Goal: Task Accomplishment & Management: Use online tool/utility

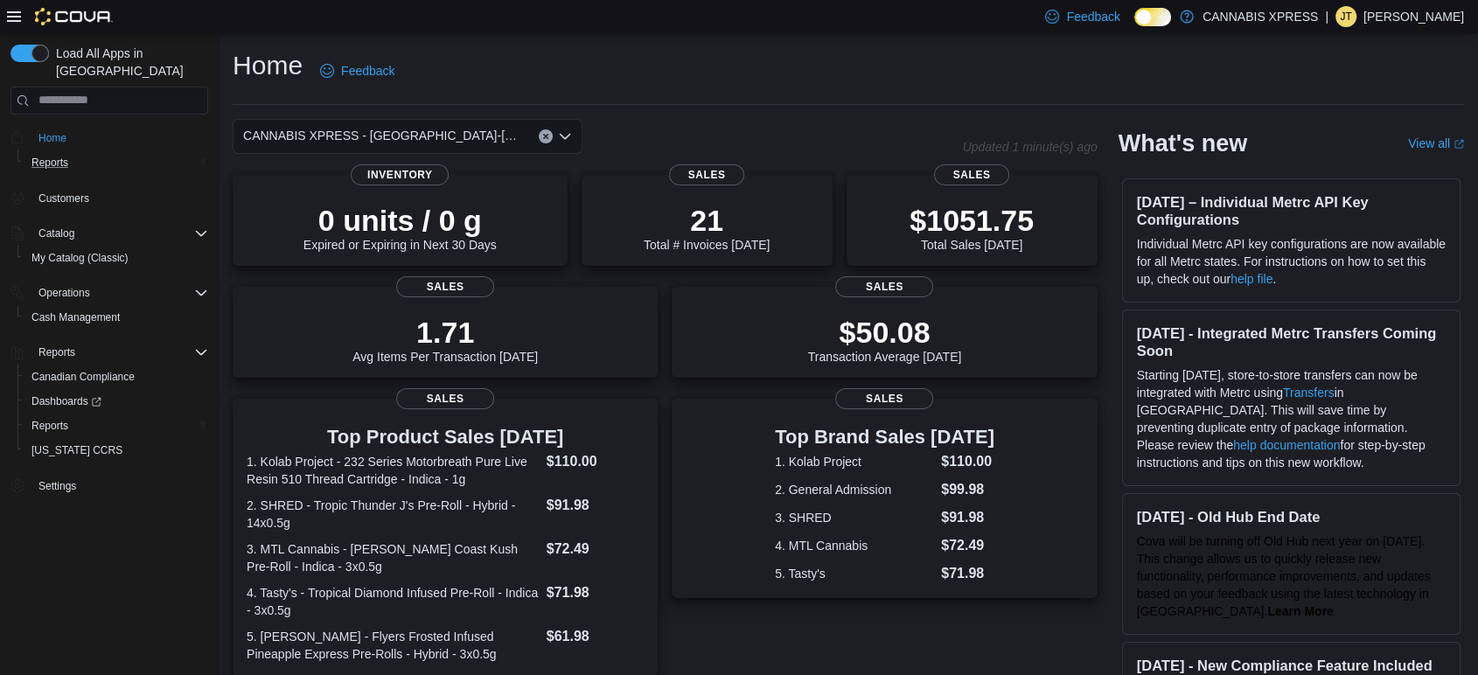
click at [77, 152] on div "Reports" at bounding box center [116, 162] width 184 height 21
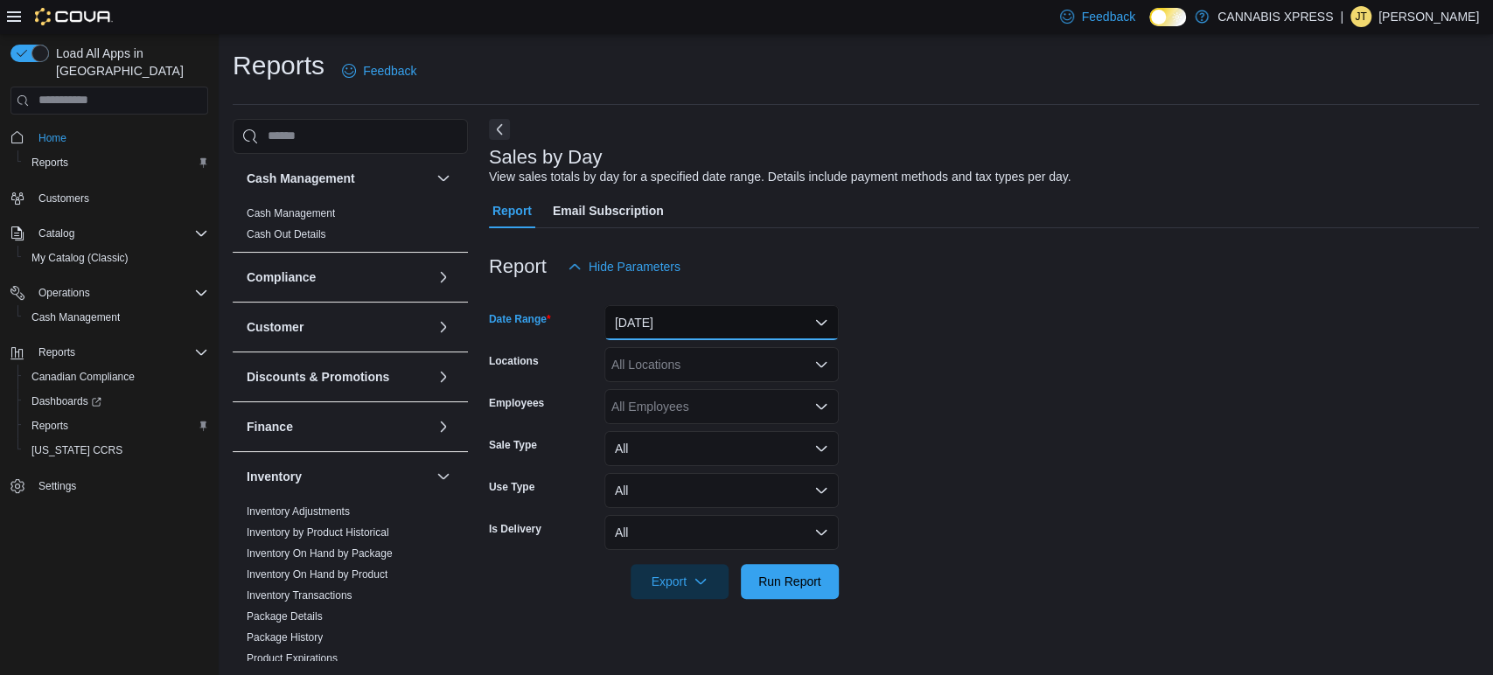
click at [658, 311] on button "[DATE]" at bounding box center [721, 322] width 234 height 35
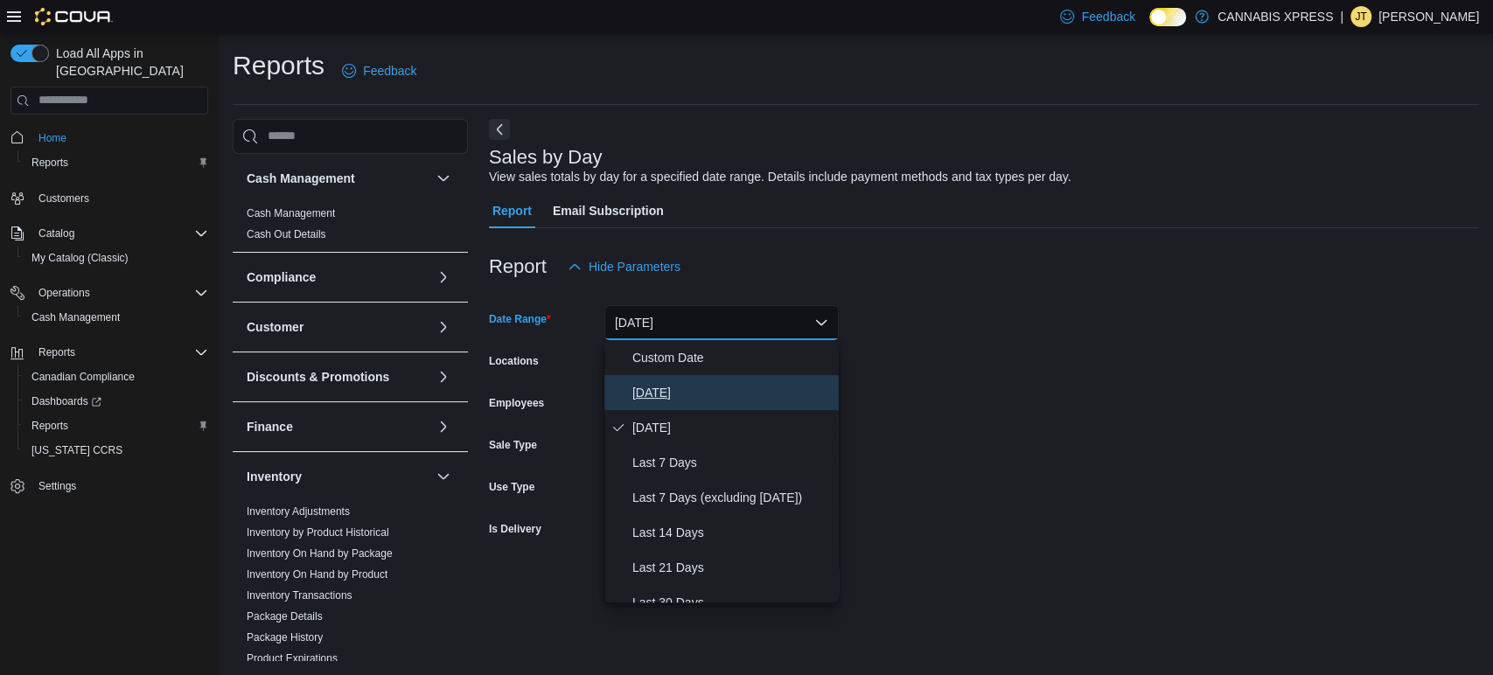
click at [664, 407] on button "[DATE]" at bounding box center [721, 392] width 234 height 35
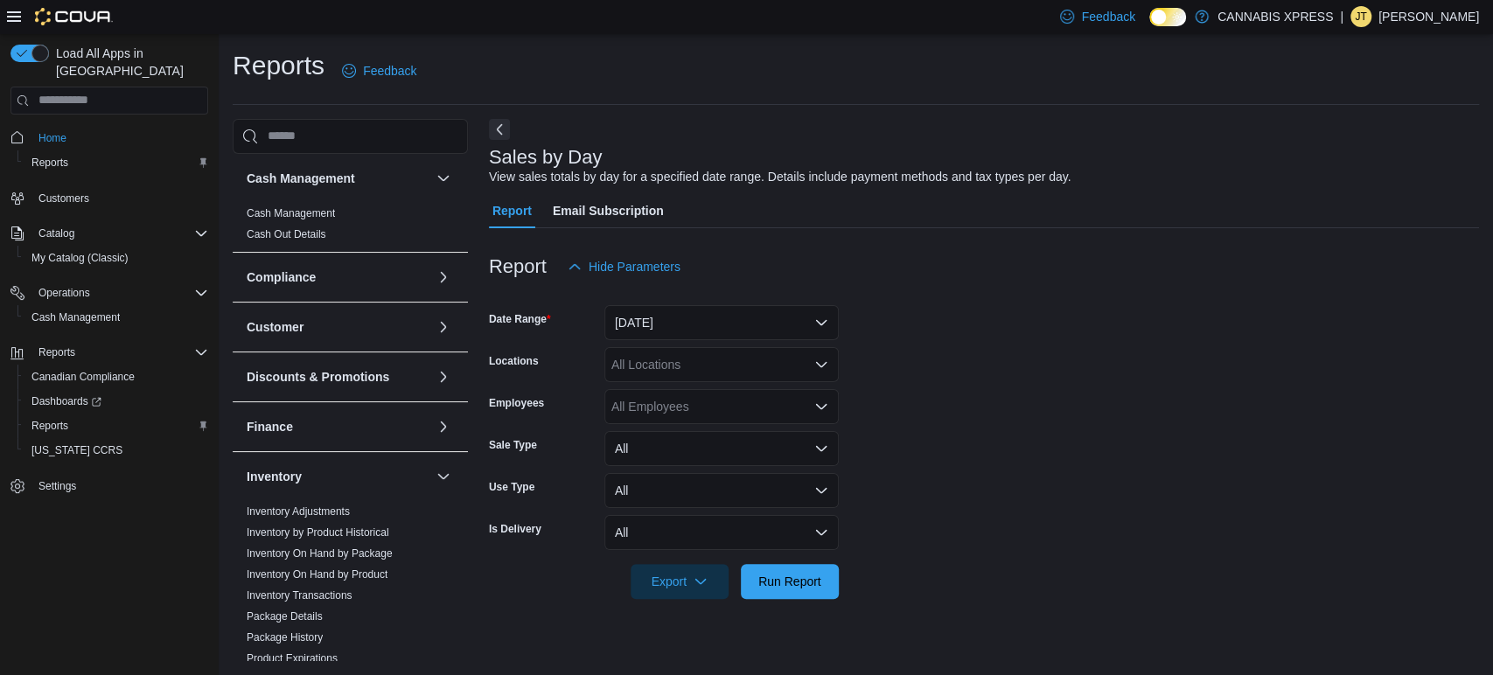
click at [1249, 324] on form "Date Range [DATE] Locations All Locations Employees All Employees Sale Type All…" at bounding box center [984, 441] width 990 height 315
click at [635, 370] on div "All Locations" at bounding box center [721, 364] width 234 height 35
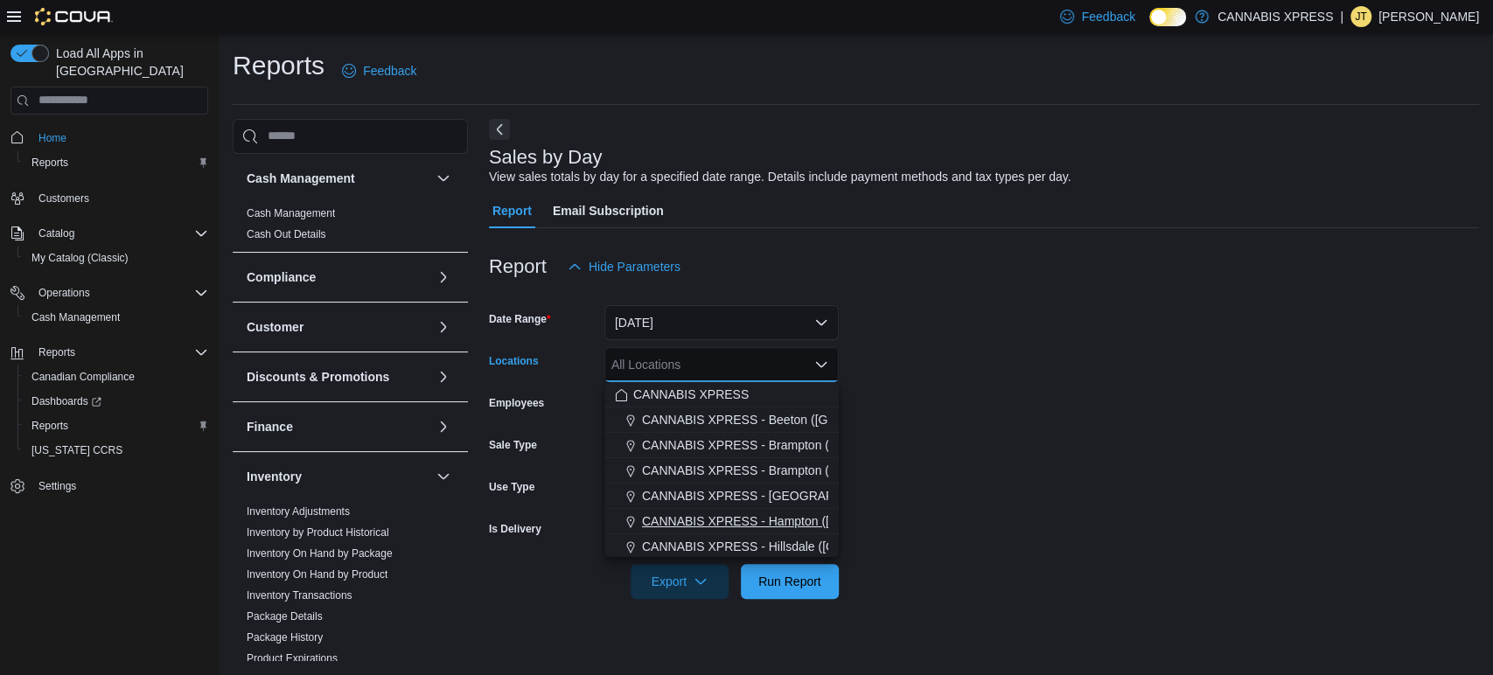
scroll to position [434, 0]
click at [797, 446] on span "CANNABIS XPRESS - [GEOGRAPHIC_DATA]-[GEOGRAPHIC_DATA] ([GEOGRAPHIC_DATA])" at bounding box center [913, 442] width 525 height 17
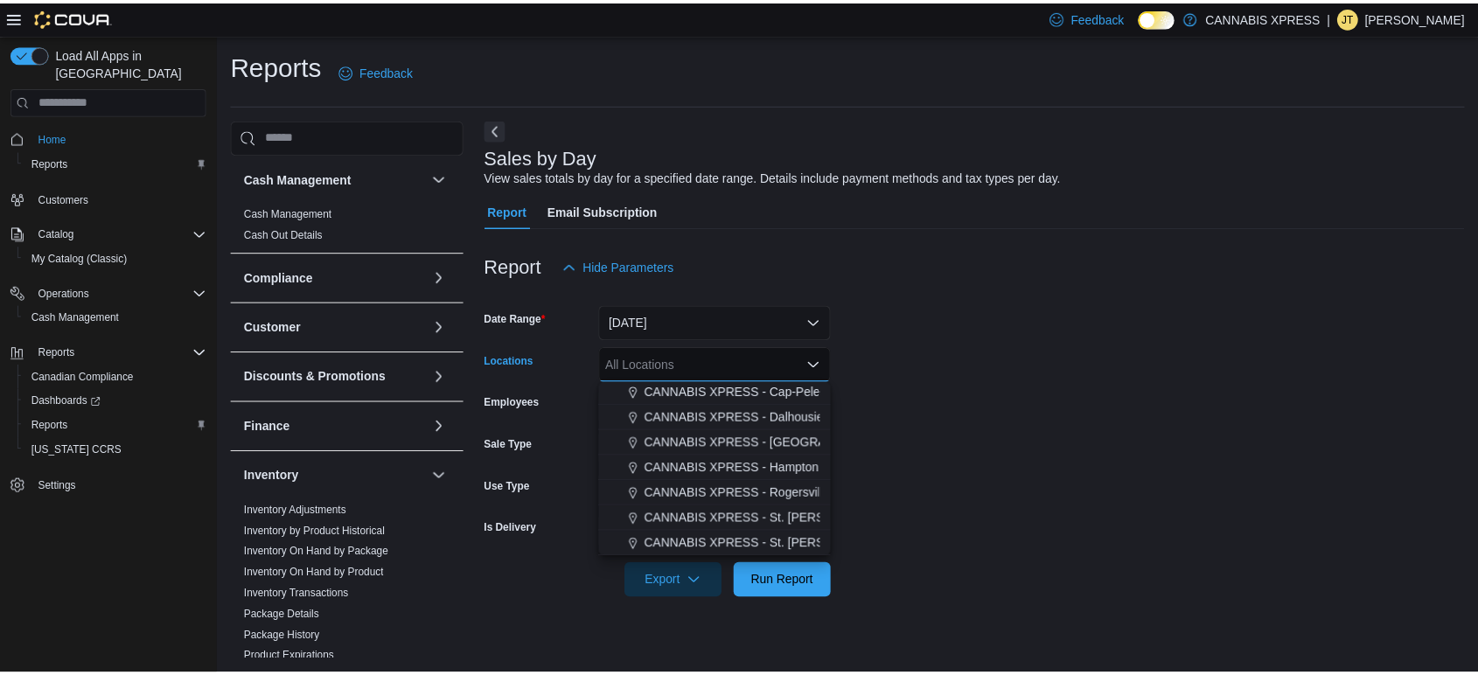
scroll to position [407, 0]
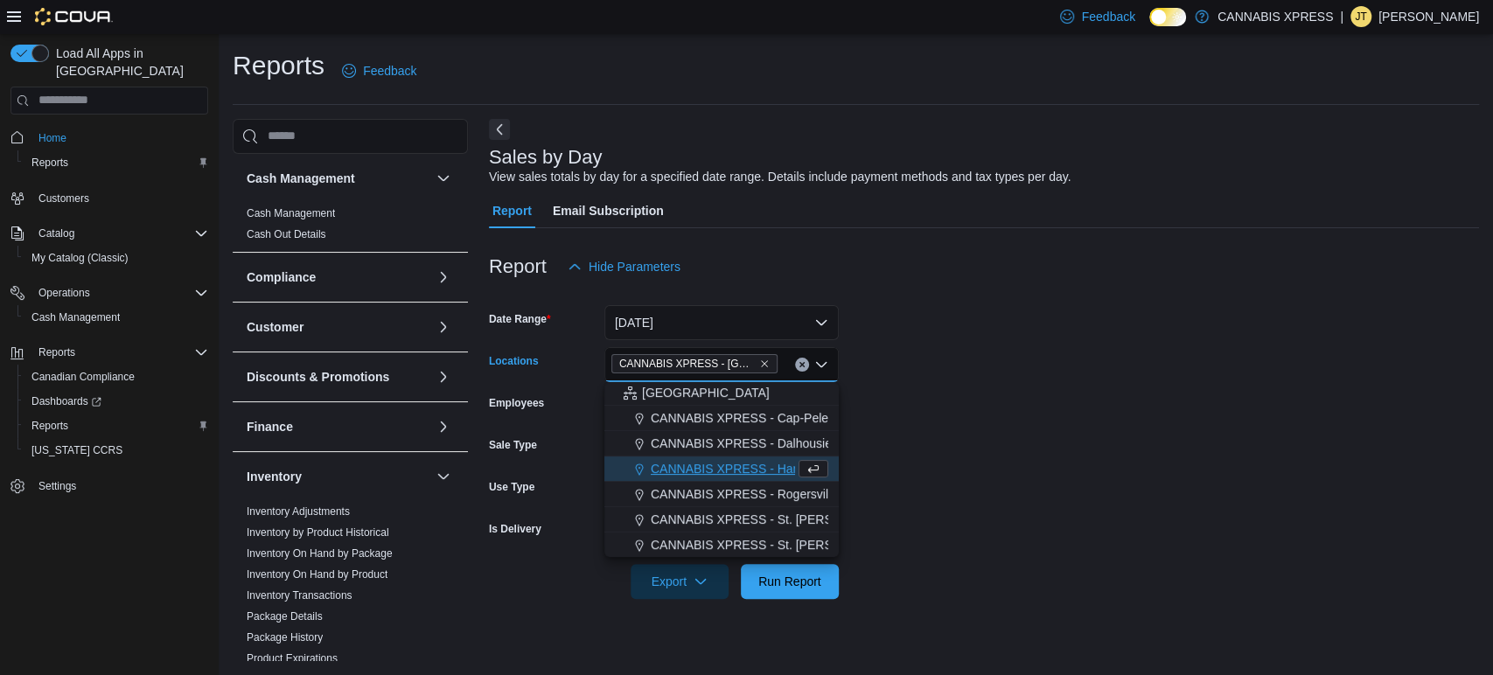
click at [1016, 407] on form "Date Range [DATE] Locations CANNABIS XPRESS - [GEOGRAPHIC_DATA]-[GEOGRAPHIC_DAT…" at bounding box center [984, 441] width 990 height 315
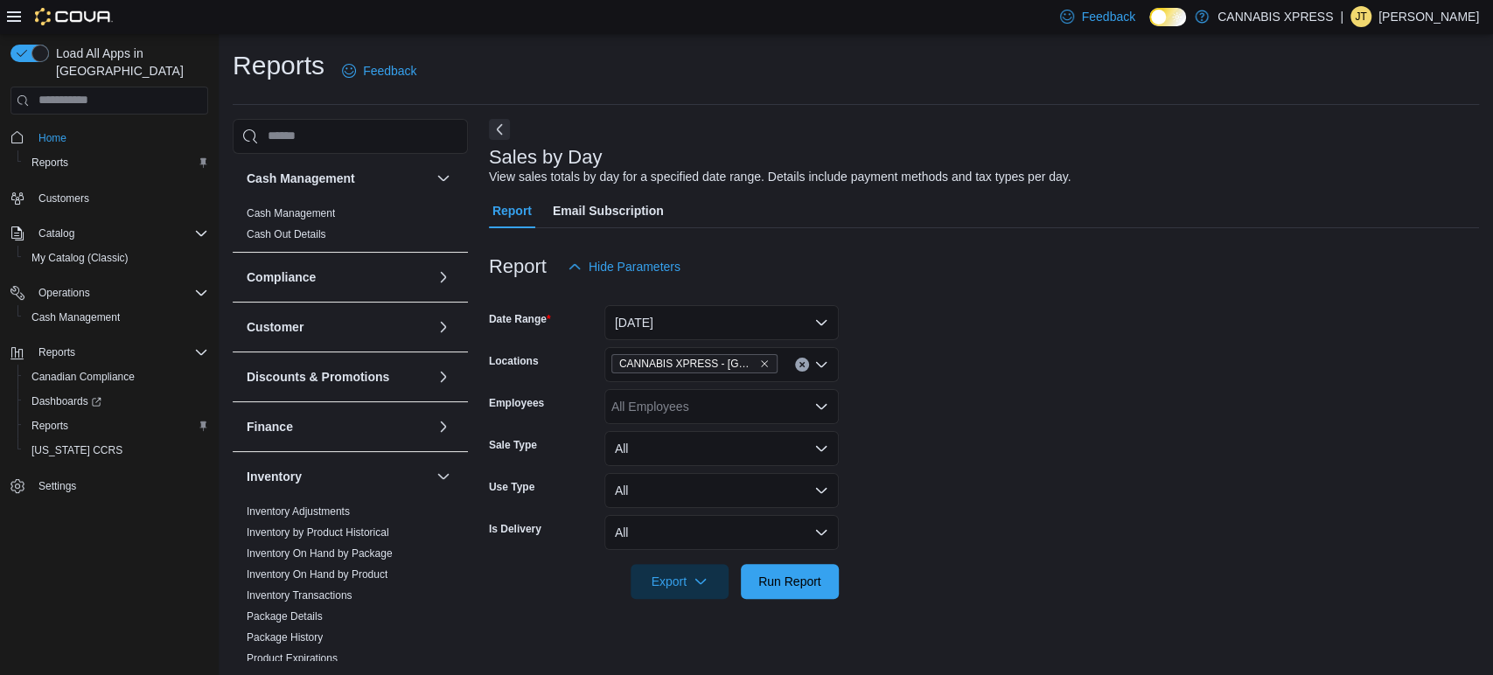
click at [808, 600] on div at bounding box center [984, 609] width 990 height 21
click at [809, 595] on span "Run Report" at bounding box center [789, 580] width 77 height 35
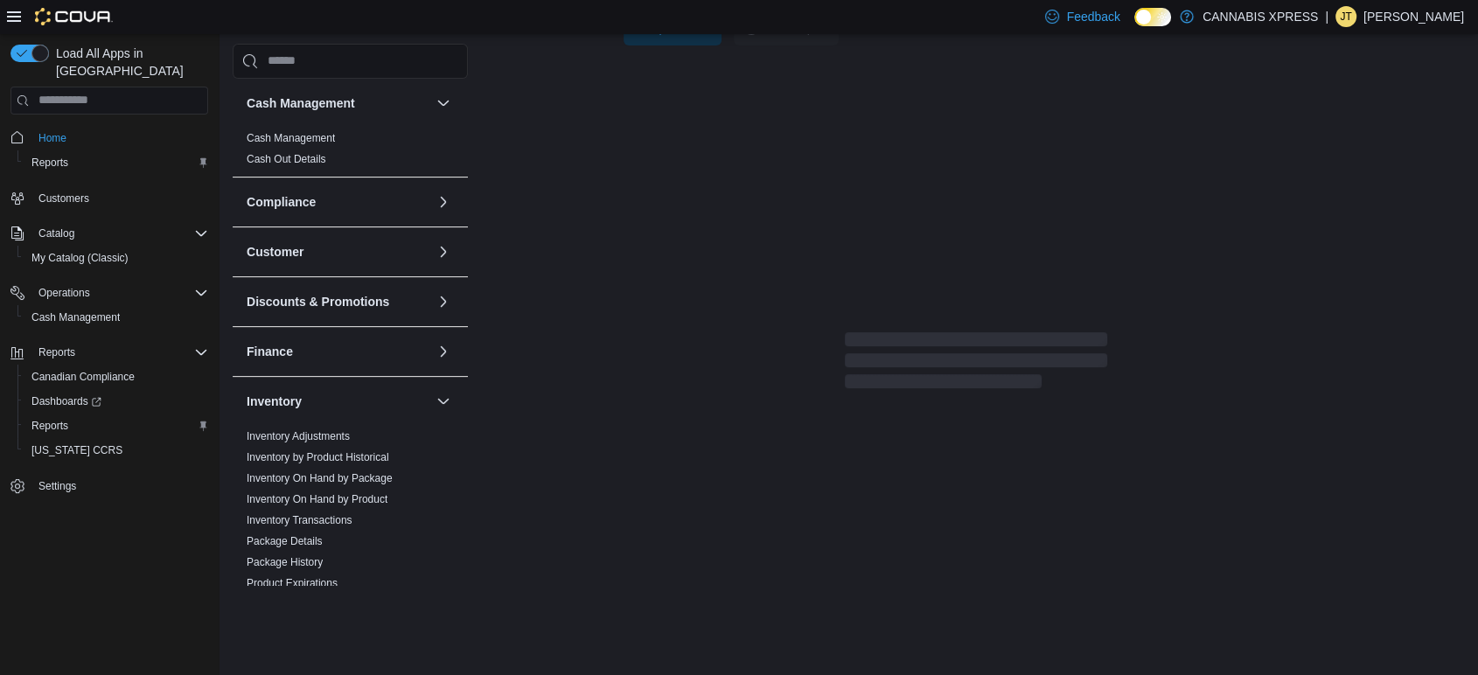
scroll to position [518, 0]
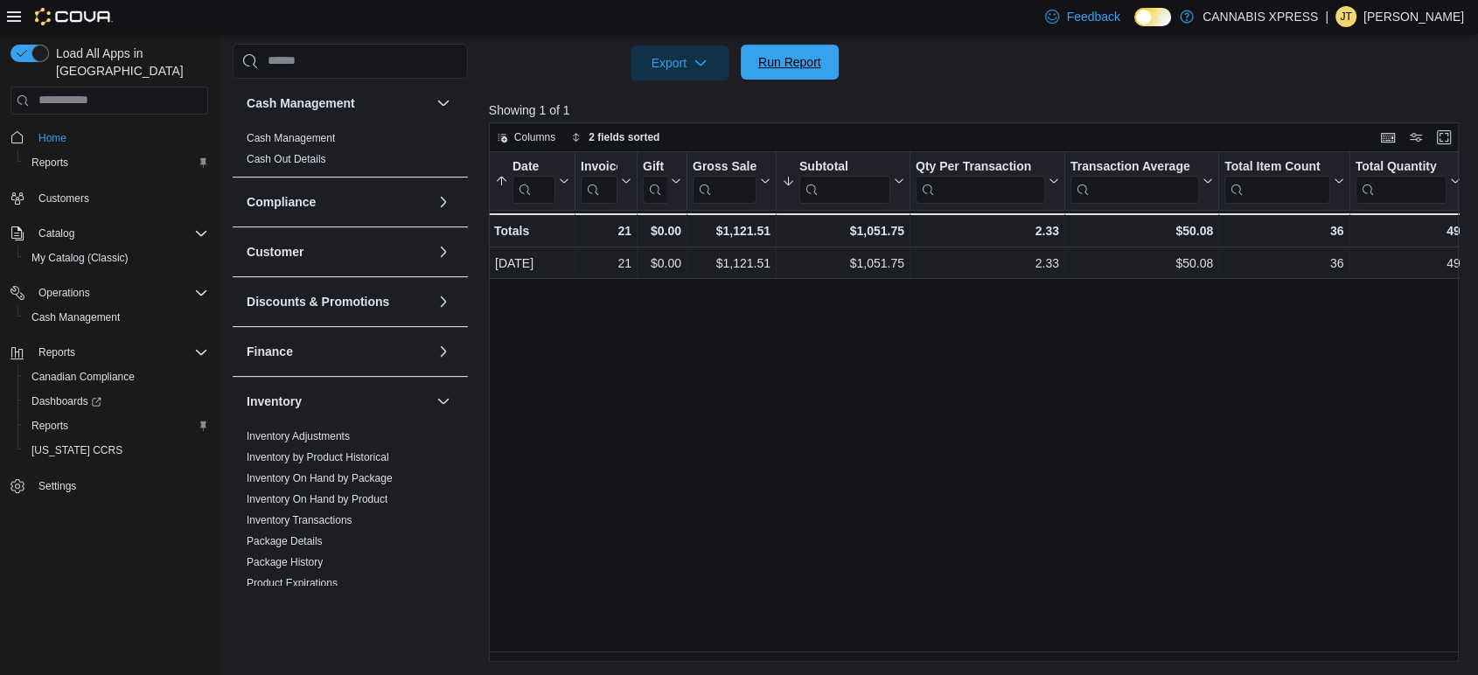
click at [793, 65] on span "Run Report" at bounding box center [789, 61] width 63 height 17
click at [799, 72] on span "Run Report" at bounding box center [789, 62] width 77 height 35
click at [825, 57] on span "Run Report" at bounding box center [789, 62] width 77 height 35
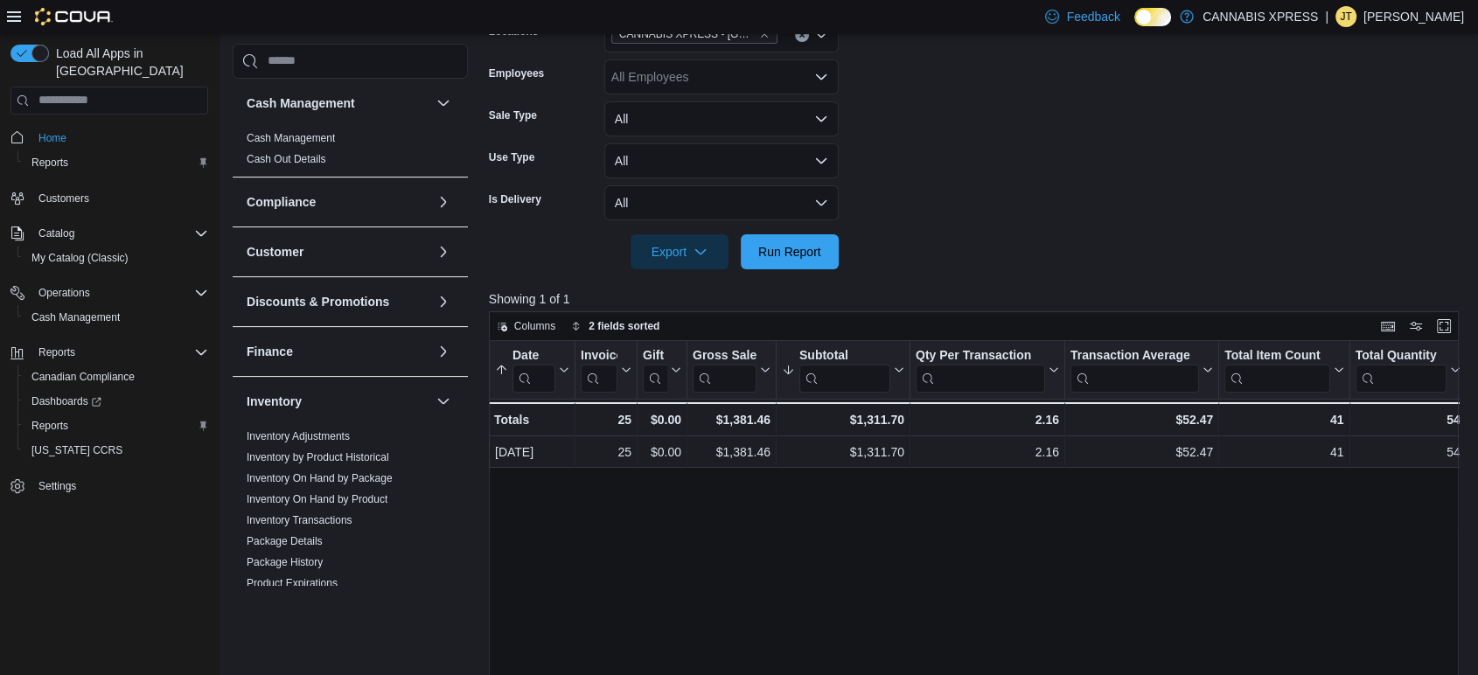
scroll to position [227, 0]
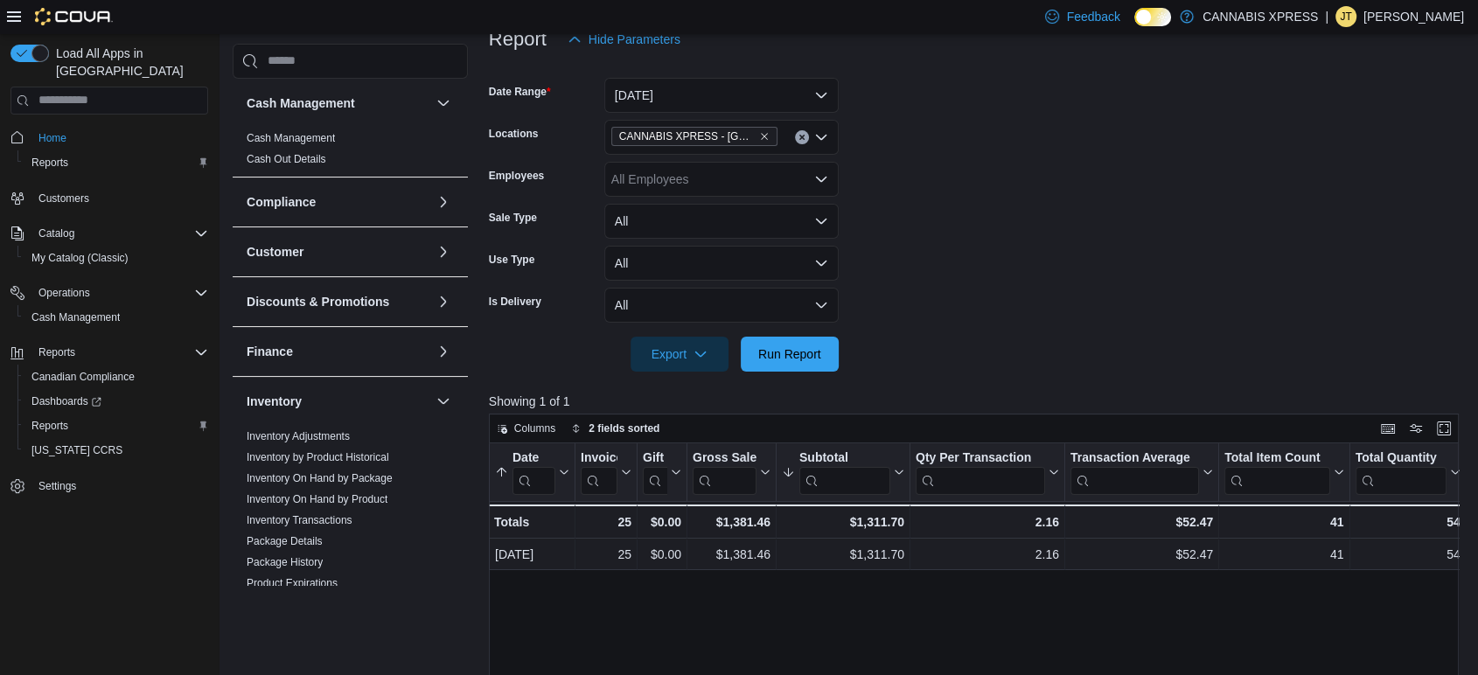
click at [724, 173] on div "All Employees" at bounding box center [721, 179] width 234 height 35
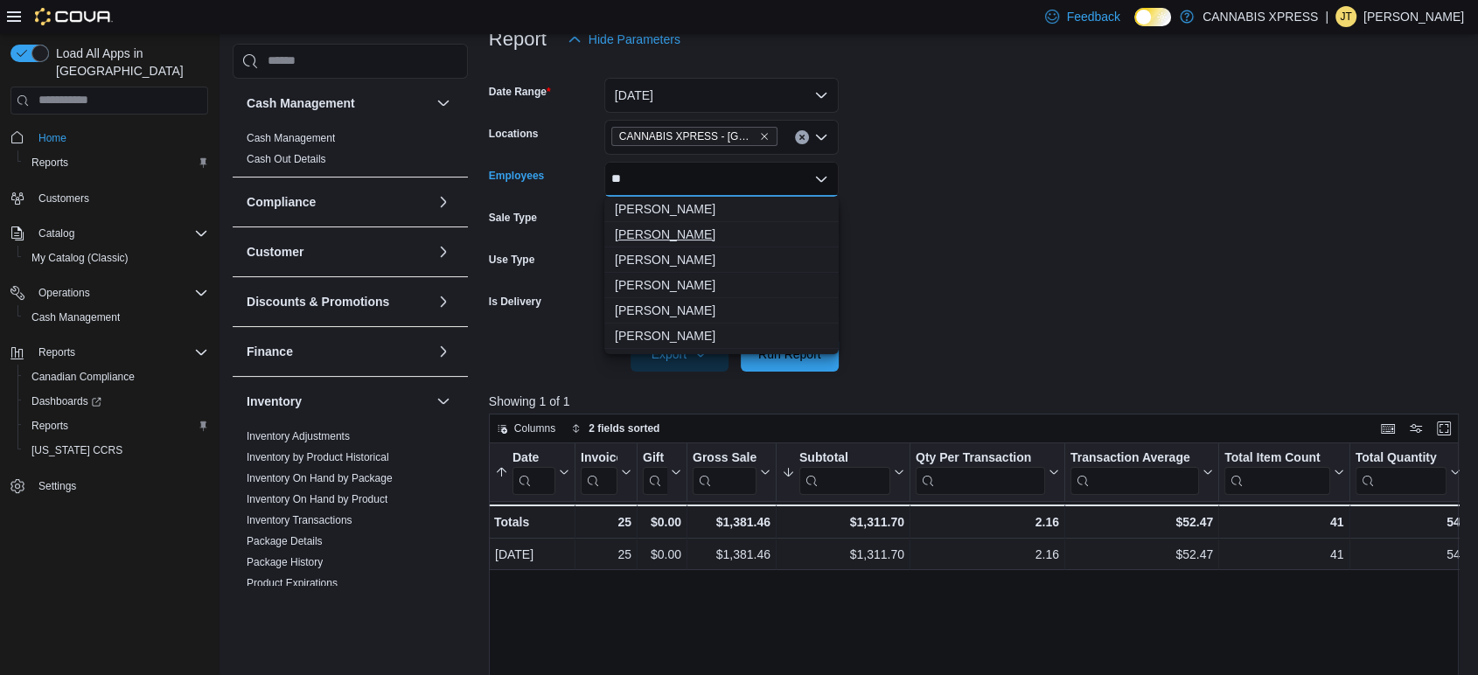
type input "**"
click at [725, 236] on span "[PERSON_NAME]" at bounding box center [721, 234] width 213 height 17
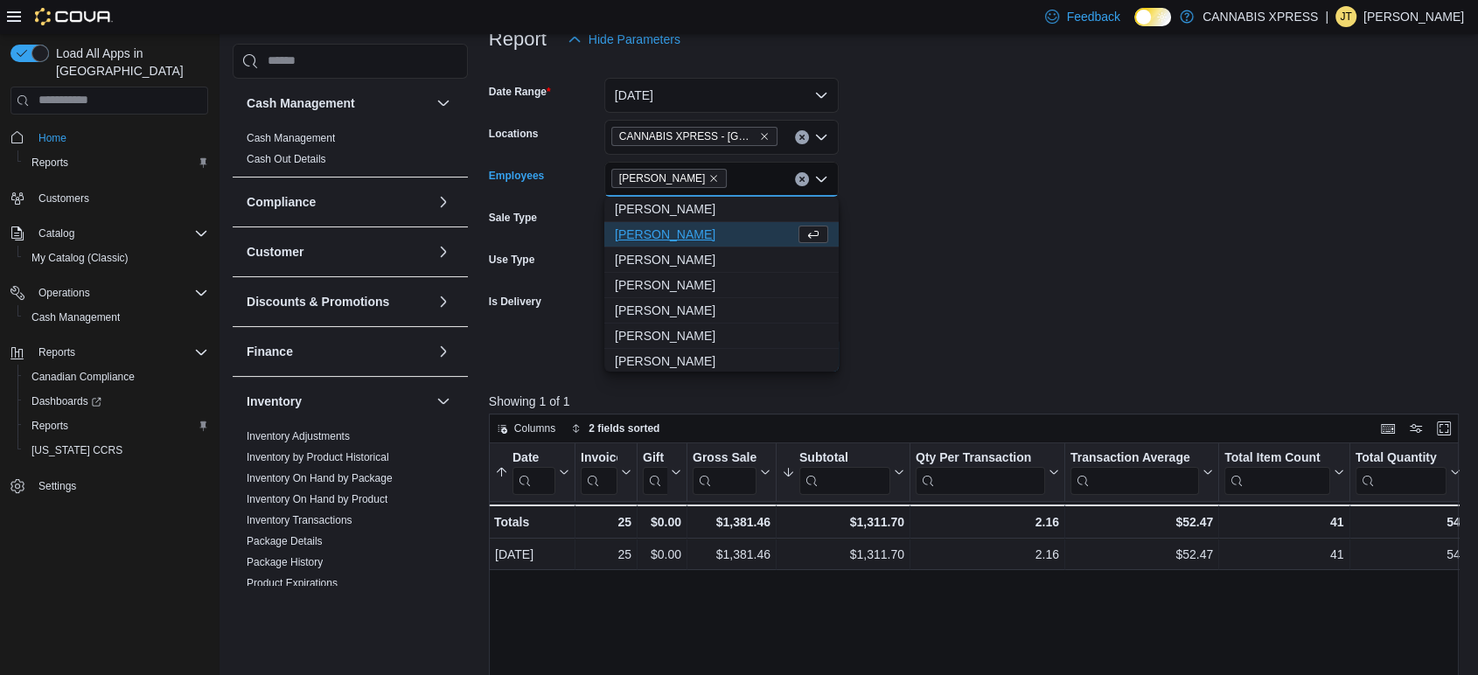
click at [943, 247] on form "Date Range [DATE] Locations CANNABIS XPRESS - [GEOGRAPHIC_DATA]-[GEOGRAPHIC_DAT…" at bounding box center [979, 214] width 980 height 315
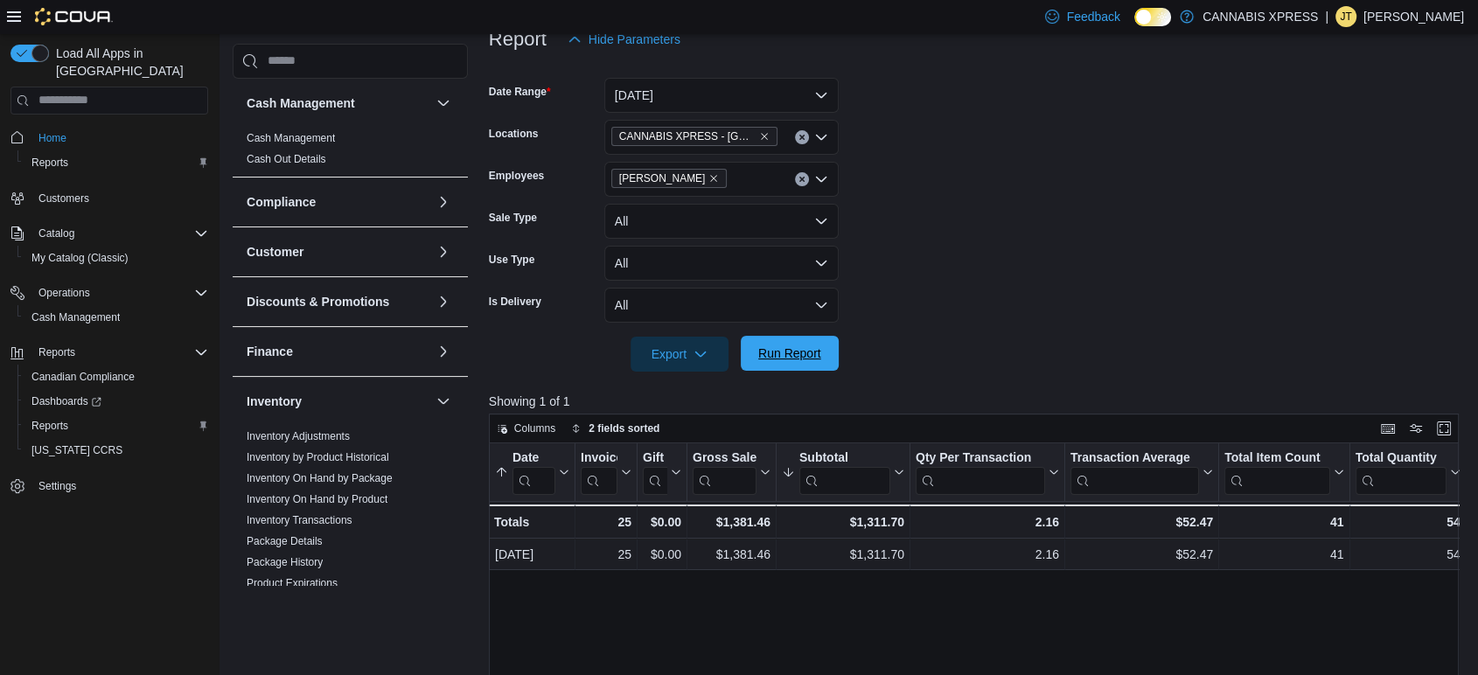
click at [762, 360] on span "Run Report" at bounding box center [789, 352] width 63 height 17
click at [801, 176] on icon "Clear input" at bounding box center [801, 179] width 7 height 7
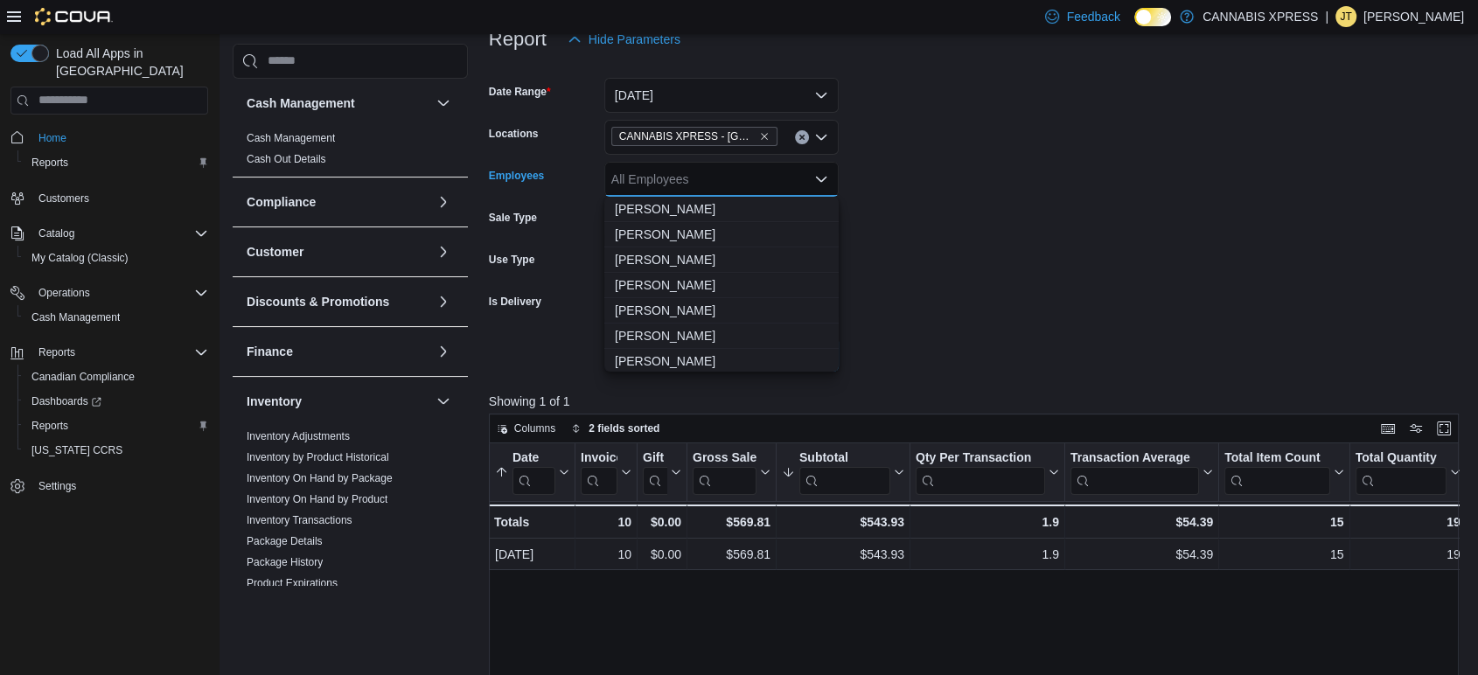
click at [1021, 223] on form "Date Range [DATE] Locations CANNABIS XPRESS - [GEOGRAPHIC_DATA]-[GEOGRAPHIC_DAT…" at bounding box center [979, 214] width 980 height 315
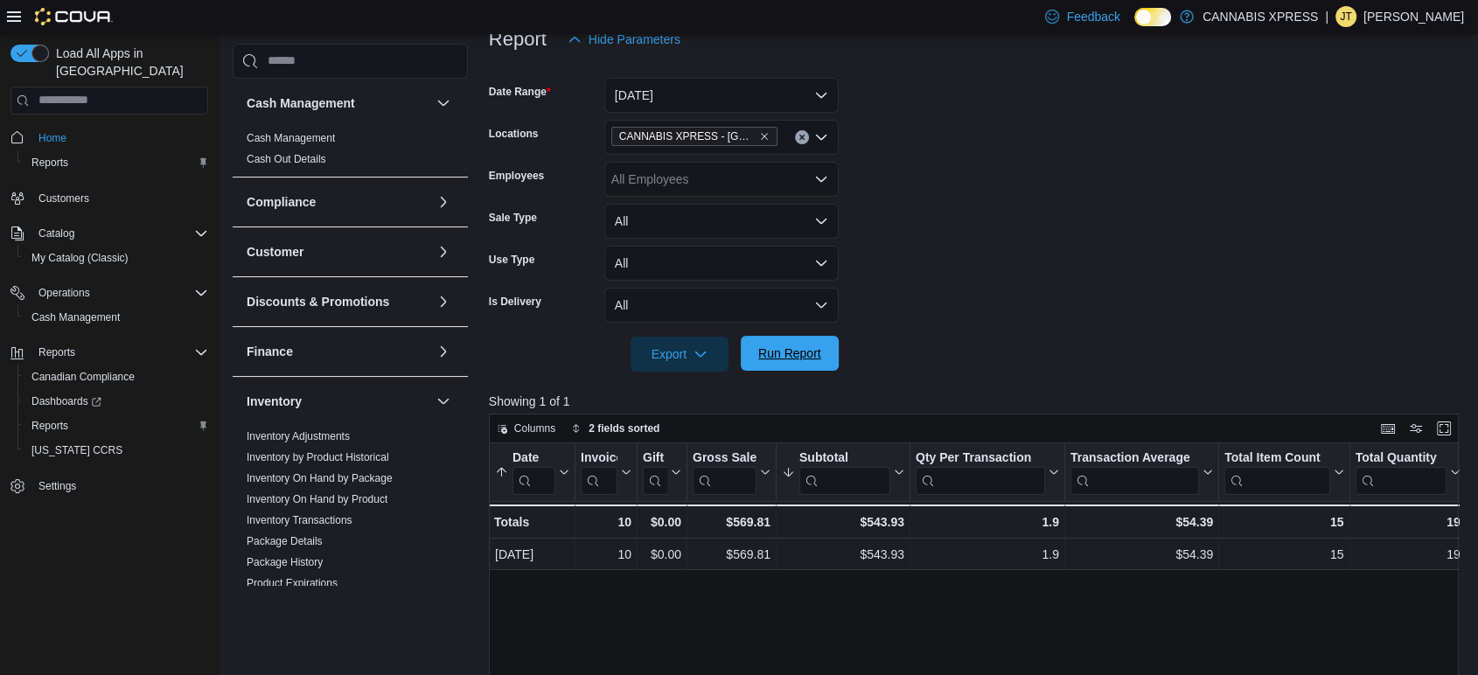
click at [814, 365] on span "Run Report" at bounding box center [789, 353] width 77 height 35
click at [813, 364] on span "Run Report" at bounding box center [789, 353] width 77 height 35
click at [1049, 305] on form "Date Range [DATE] Locations CANNABIS XPRESS - [GEOGRAPHIC_DATA]-[GEOGRAPHIC_DAT…" at bounding box center [979, 214] width 980 height 315
